Goal: Task Accomplishment & Management: Manage account settings

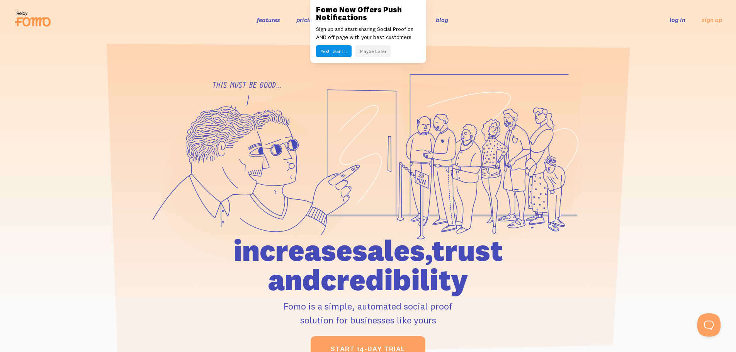
click at [675, 17] on link "log in" at bounding box center [678, 20] width 16 height 8
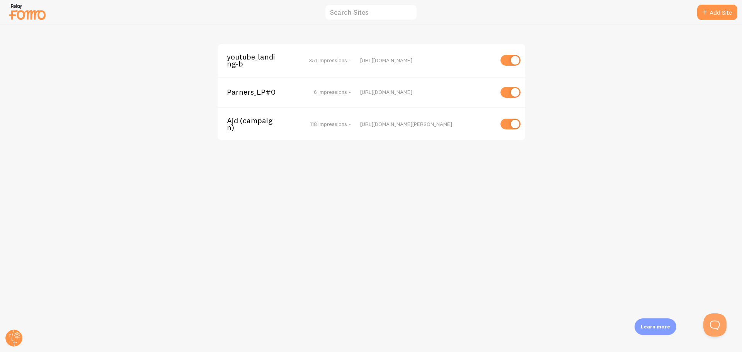
click at [273, 60] on span "youtube_landing-b" at bounding box center [258, 60] width 62 height 14
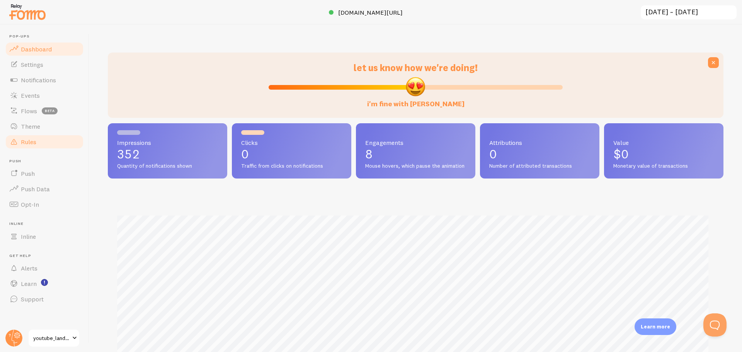
scroll to position [203, 610]
click at [51, 78] on span "Notifications" at bounding box center [38, 80] width 35 height 8
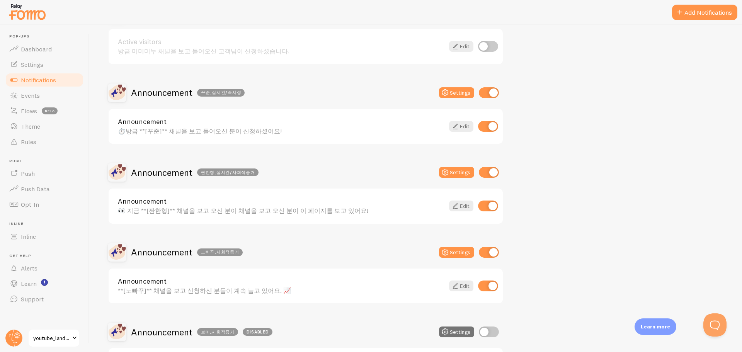
scroll to position [116, 0]
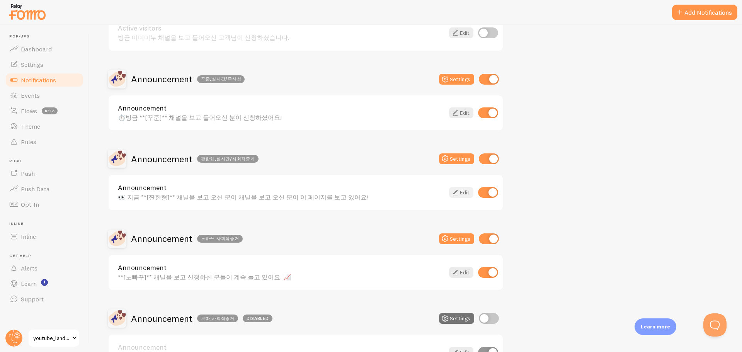
click at [463, 190] on link "Edit" at bounding box center [461, 192] width 24 height 11
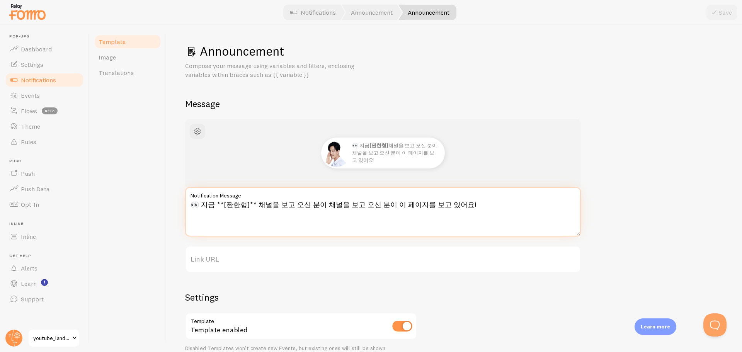
click at [281, 217] on textarea "👀 지금 **[짠한형]** 채널을 보고 오신 분이 채널을 보고 오신 분이 이 페이지를 보고 있어요!" at bounding box center [383, 211] width 396 height 49
drag, startPoint x: 320, startPoint y: 205, endPoint x: 383, endPoint y: 203, distance: 63.0
click at [383, 203] on textarea "👀 지금 **[짠한형]** 채널을 보고 오신 분이 채널을 보고 오신 분이 이 페이지를 보고 있어요!" at bounding box center [383, 211] width 396 height 49
type textarea "👀 지금 **[짠한형]** 채널을 보고 오신 분이 이 페이지를 보고 있어요!"
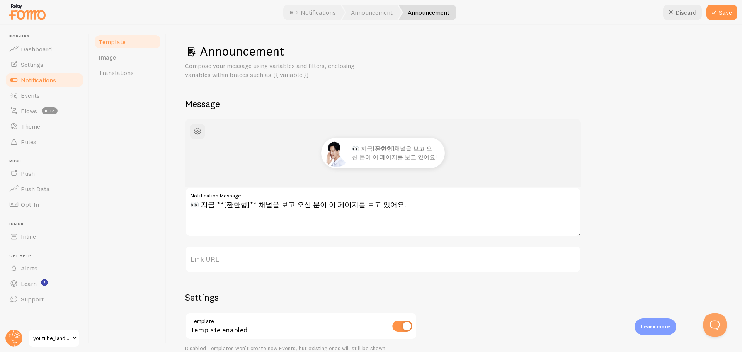
click at [624, 154] on div "👀 지금 [짠한형] 채널을 보고 오신 분이 이 페이지를 보고 있어요! 👀 지금 **[짠한형]** 채널을 보고 오신 분이 이 페이지를 보고 있어…" at bounding box center [454, 268] width 538 height 299
click at [726, 14] on button "Save" at bounding box center [722, 12] width 31 height 15
click at [55, 80] on span "Notifications" at bounding box center [38, 80] width 35 height 8
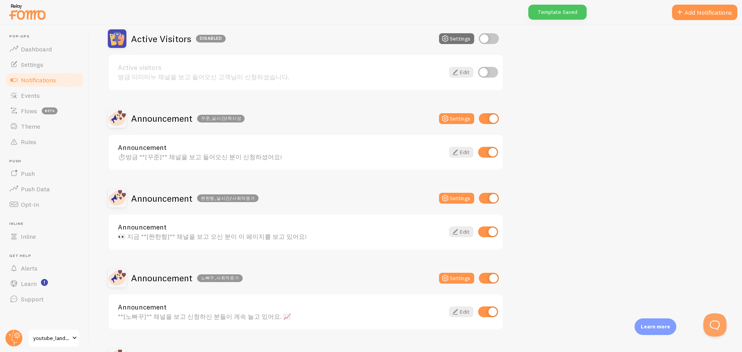
scroll to position [77, 0]
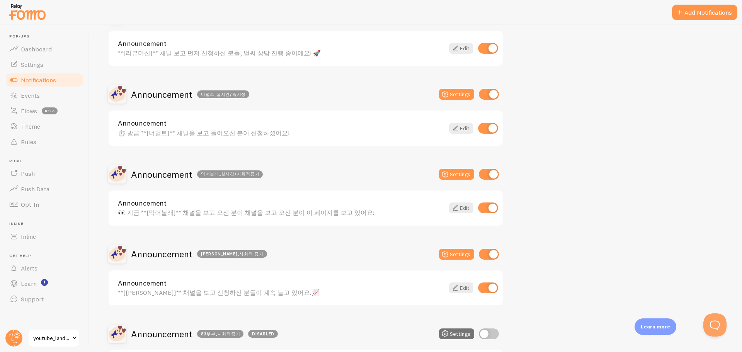
scroll to position [503, 0]
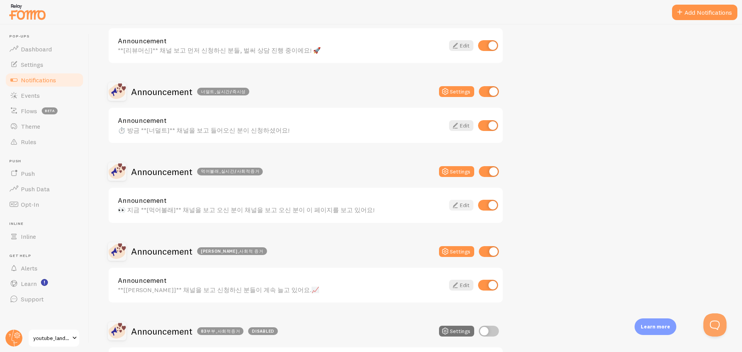
click at [461, 204] on link "Edit" at bounding box center [461, 205] width 24 height 11
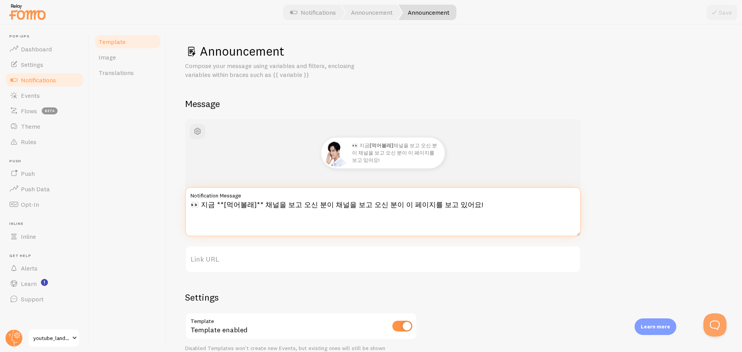
drag, startPoint x: 326, startPoint y: 202, endPoint x: 389, endPoint y: 204, distance: 63.0
click at [389, 204] on textarea "👀 지금 **[먹어볼래]** 채널을 보고 오신 분이 채널을 보고 오신 분이 이 페이지를 보고 있어요!" at bounding box center [383, 211] width 396 height 49
type textarea "👀 지금 **[먹어볼래]** 채널을 보고 오신 분이 이 페이지를 보고 있어요!"
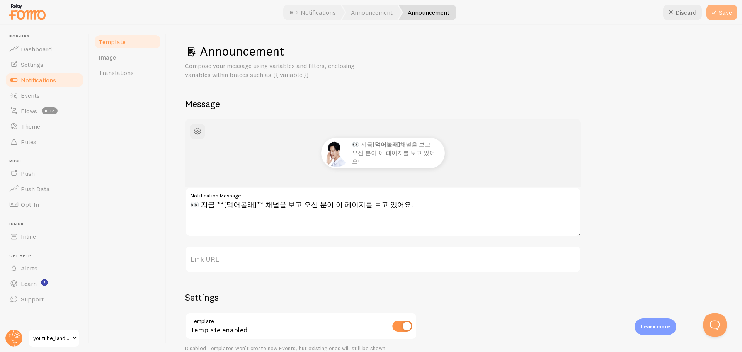
click at [727, 8] on button "Save" at bounding box center [722, 12] width 31 height 15
click at [51, 80] on span "Notifications" at bounding box center [38, 80] width 35 height 8
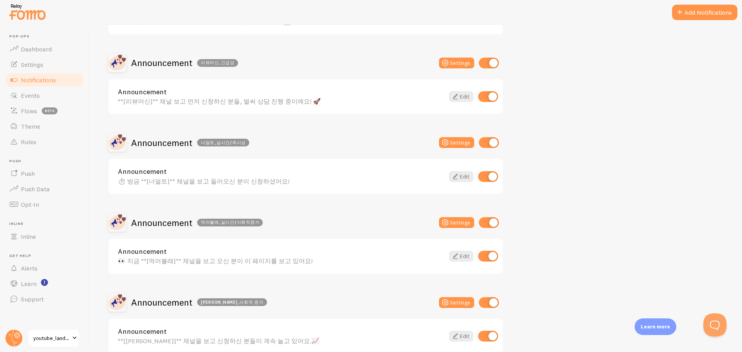
scroll to position [383, 0]
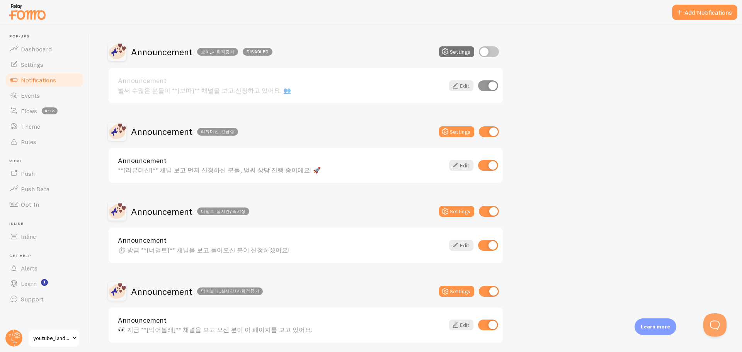
click at [256, 264] on div "Active Visitors Disabled Settings Active visitors 방금 미미미누 채널을 보고 들어오신 고객님이 신청하셨…" at bounding box center [306, 193] width 396 height 940
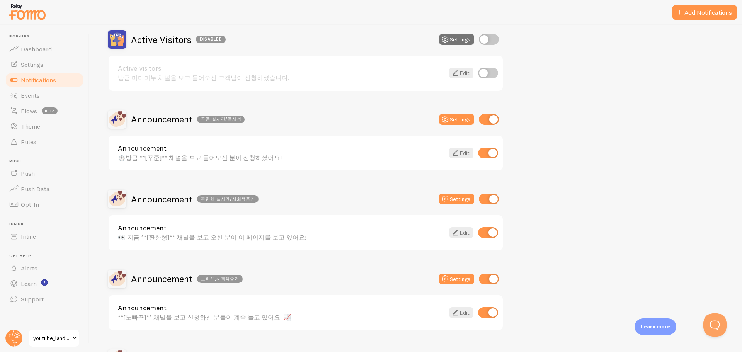
scroll to position [73, 0]
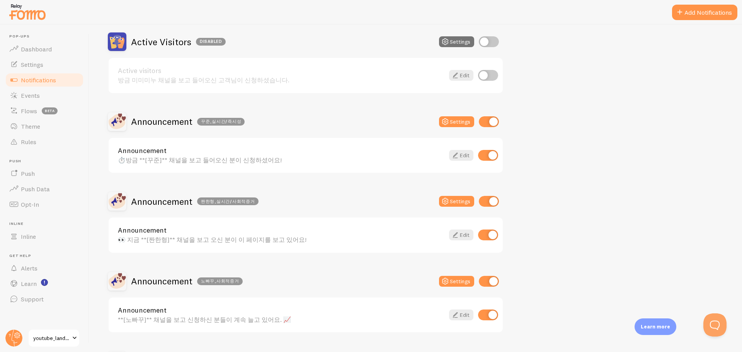
click at [36, 20] on img at bounding box center [27, 12] width 39 height 20
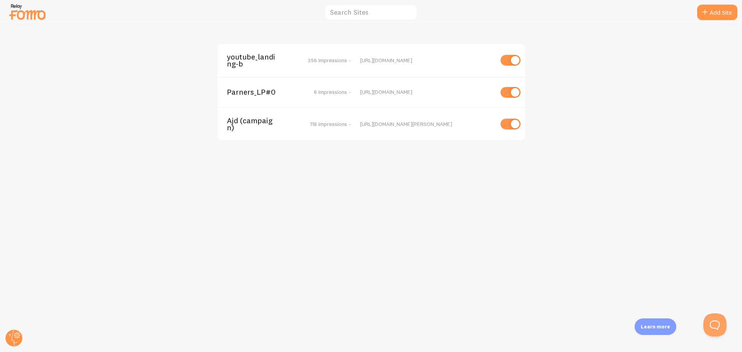
click at [509, 123] on input "checkbox" at bounding box center [511, 124] width 20 height 11
checkbox input "false"
click at [255, 85] on div "Parners_LP#0 6 Impressions - https://campaign.ajd.co.kr/lp-0" at bounding box center [372, 92] width 308 height 30
click at [245, 94] on span "Parners_LP#0" at bounding box center [258, 92] width 62 height 7
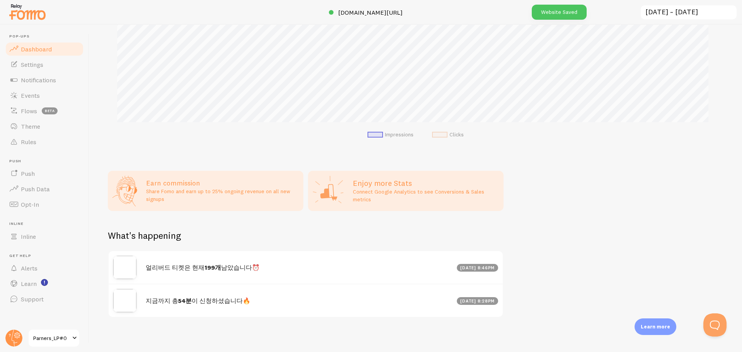
scroll to position [258, 0]
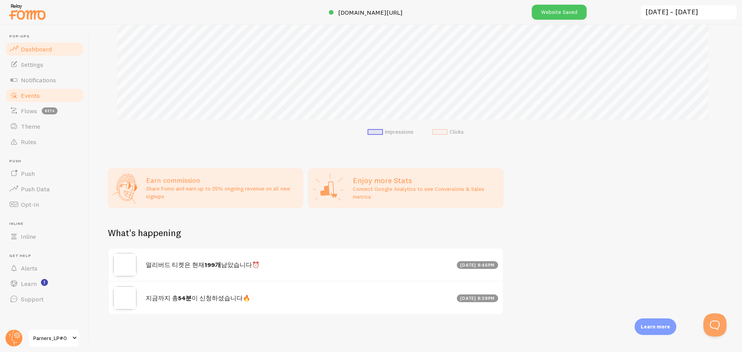
click at [41, 95] on link "Events" at bounding box center [45, 95] width 80 height 15
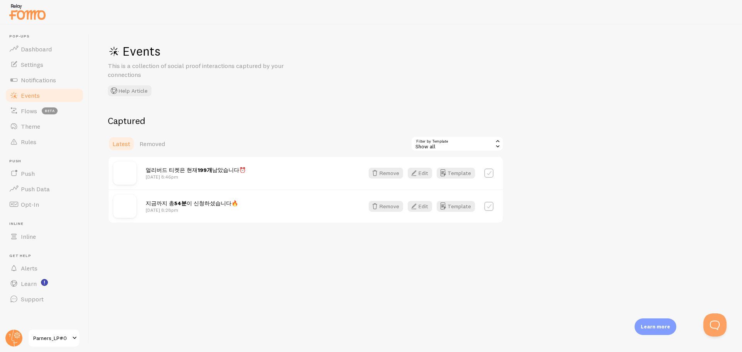
click at [234, 111] on div "Events This is a collection of social proof interactions captured by your conne…" at bounding box center [415, 188] width 653 height 327
